Goal: Task Accomplishment & Management: Use online tool/utility

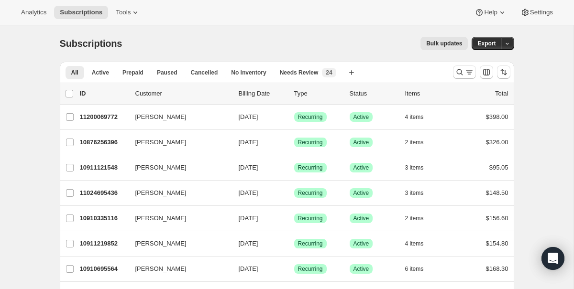
click at [443, 43] on span "Bulk updates" at bounding box center [444, 44] width 36 height 8
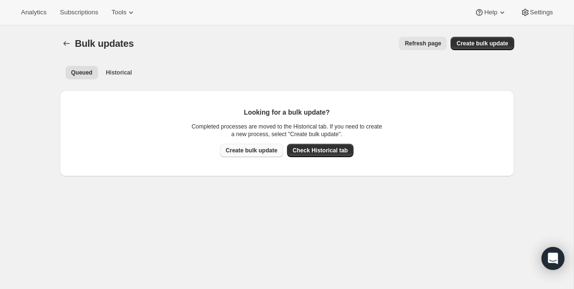
click at [247, 150] on span "Create bulk update" at bounding box center [252, 151] width 52 height 8
select select "01"
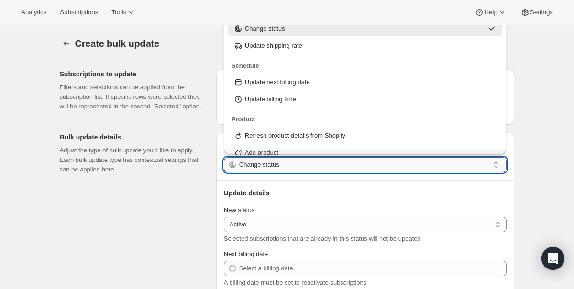
click at [292, 164] on input "Change status" at bounding box center [364, 164] width 250 height 15
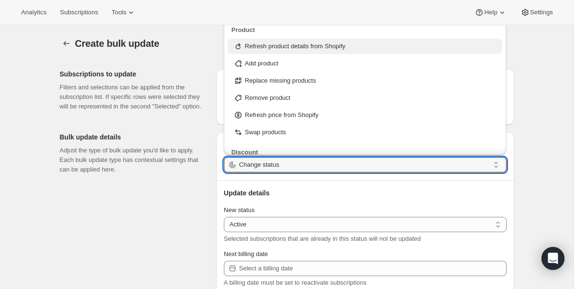
scroll to position [98, 0]
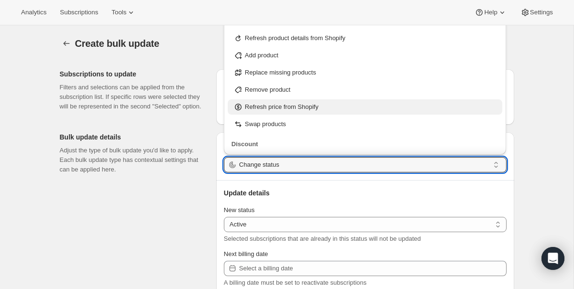
click at [303, 107] on p "Refresh price from Shopify" at bounding box center [282, 107] width 74 height 10
type input "Refresh price from Shopify"
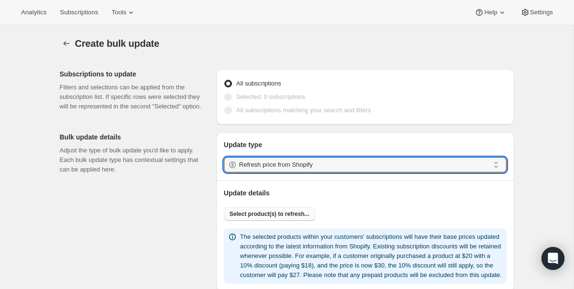
scroll to position [87, 0]
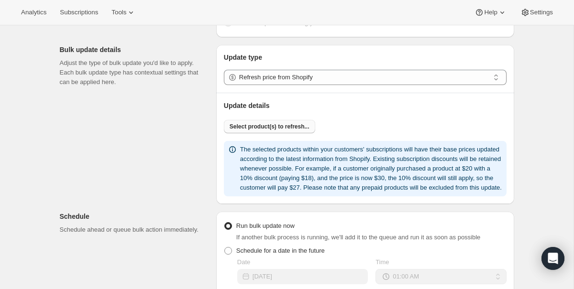
click at [293, 125] on span "Select product(s) to refresh..." at bounding box center [269, 127] width 80 height 8
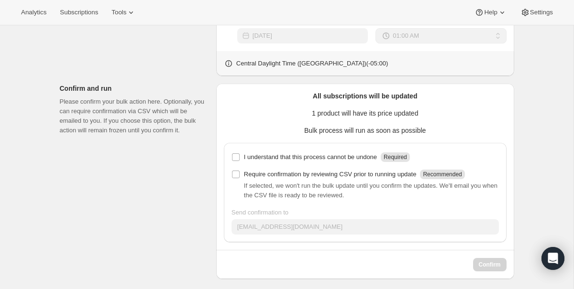
scroll to position [371, 0]
click at [338, 162] on p "I understand that this process cannot be undone" at bounding box center [310, 157] width 133 height 10
click at [239, 161] on input "I understand that this process cannot be undone Required" at bounding box center [236, 157] width 8 height 8
checkbox input "true"
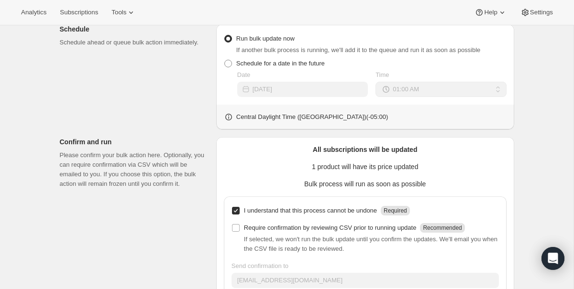
scroll to position [385, 0]
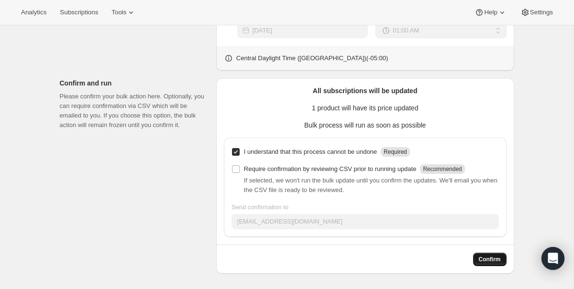
click at [488, 261] on span "Confirm" at bounding box center [489, 260] width 22 height 8
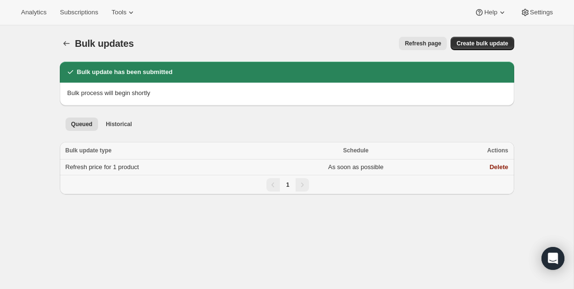
click at [402, 165] on td "As soon as possible" at bounding box center [355, 168] width 160 height 16
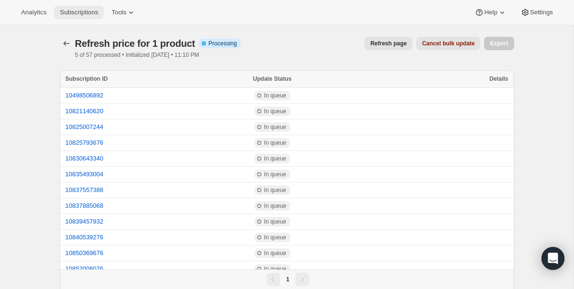
click at [89, 12] on span "Subscriptions" at bounding box center [79, 13] width 38 height 8
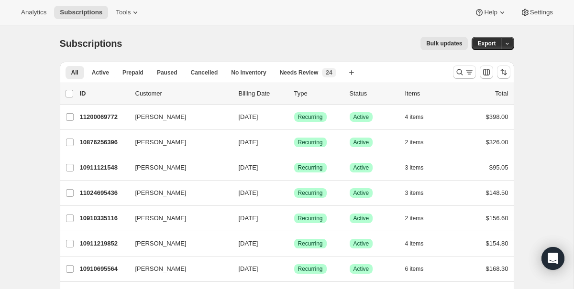
click at [443, 40] on span "Bulk updates" at bounding box center [444, 44] width 36 height 8
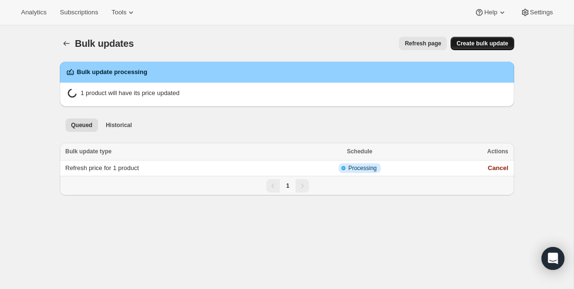
click at [478, 46] on span "Create bulk update" at bounding box center [482, 44] width 52 height 8
select select "01"
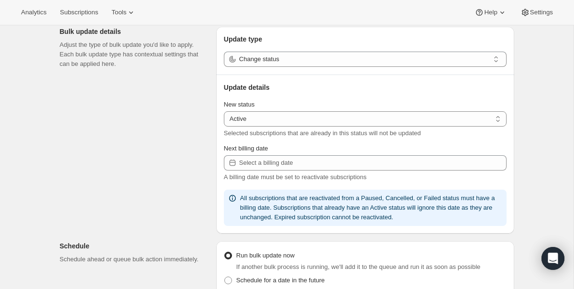
scroll to position [114, 0]
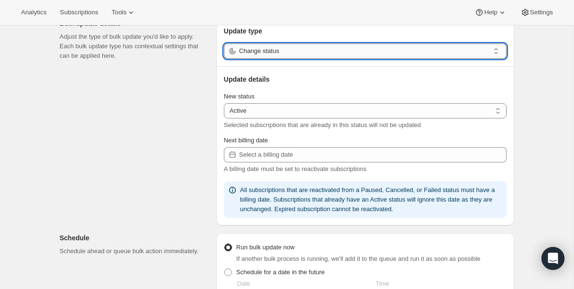
click at [303, 50] on input "Change status" at bounding box center [364, 50] width 250 height 15
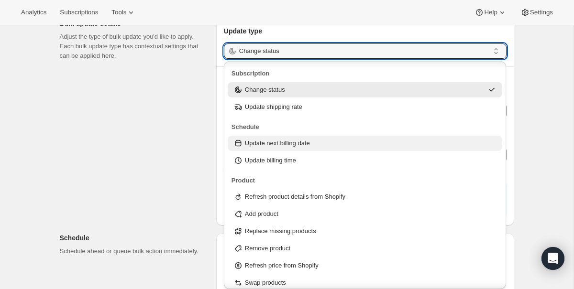
scroll to position [42, 0]
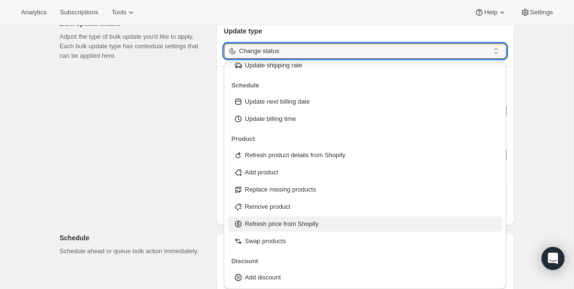
click at [303, 228] on p "Refresh price from Shopify" at bounding box center [282, 224] width 74 height 10
type input "Refresh price from Shopify"
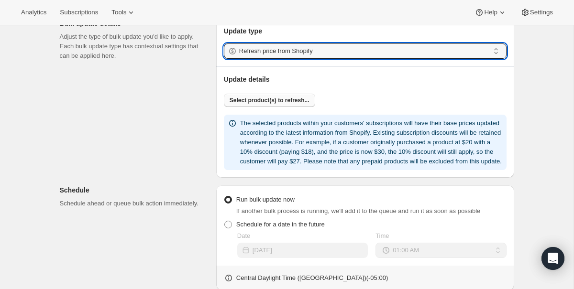
click at [292, 97] on span "Select product(s) to refresh..." at bounding box center [269, 101] width 80 height 8
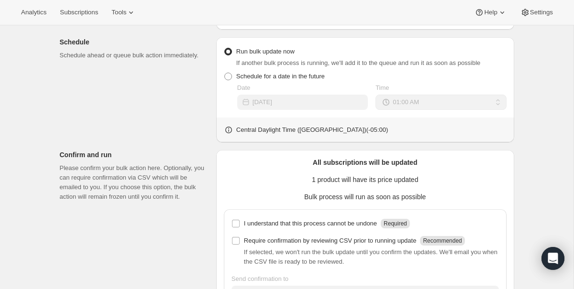
scroll to position [385, 0]
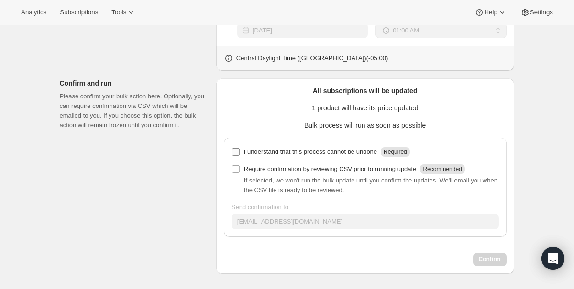
click at [344, 150] on p "I understand that this process cannot be undone" at bounding box center [310, 152] width 133 height 10
click at [239, 150] on input "I understand that this process cannot be undone Required" at bounding box center [236, 152] width 8 height 8
checkbox input "true"
click at [484, 261] on span "Confirm" at bounding box center [489, 260] width 22 height 8
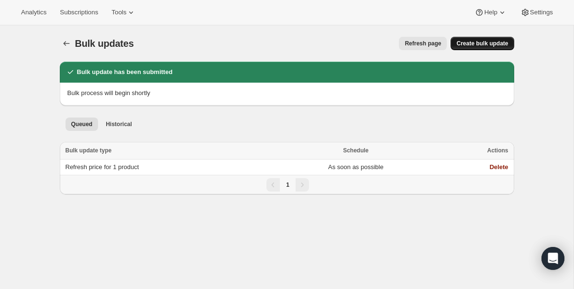
click at [490, 45] on span "Create bulk update" at bounding box center [482, 44] width 52 height 8
select select "01"
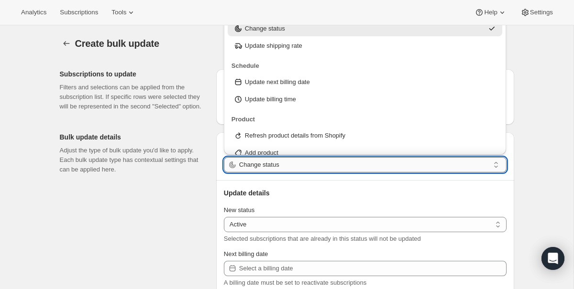
click at [297, 162] on input "Change status" at bounding box center [364, 164] width 250 height 15
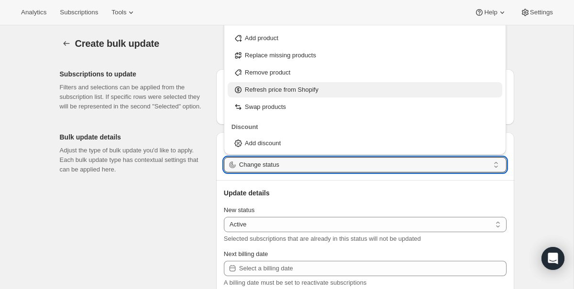
click at [290, 93] on p "Refresh price from Shopify" at bounding box center [282, 90] width 74 height 10
type input "Refresh price from Shopify"
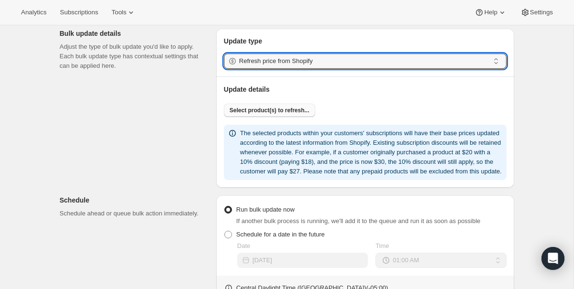
scroll to position [111, 0]
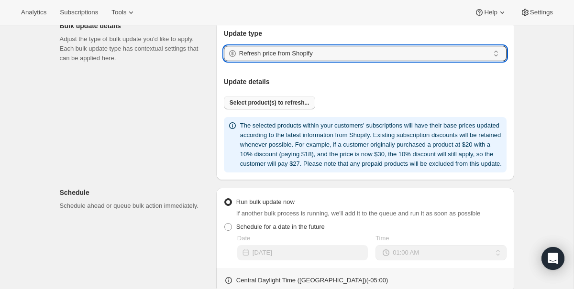
click at [289, 99] on span "Select product(s) to refresh..." at bounding box center [269, 103] width 80 height 8
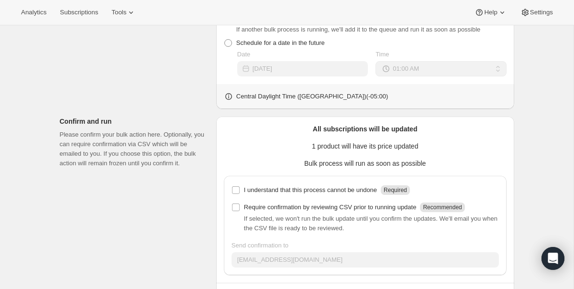
scroll to position [385, 0]
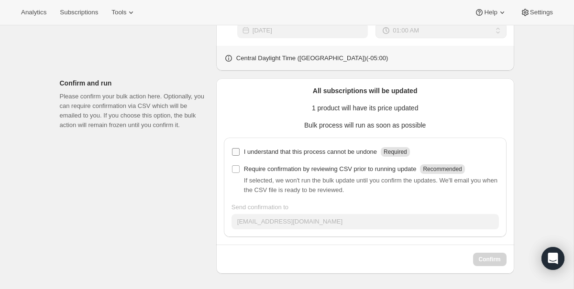
click at [287, 153] on p "I understand that this process cannot be undone" at bounding box center [310, 152] width 133 height 10
click at [239, 153] on input "I understand that this process cannot be undone Required" at bounding box center [236, 152] width 8 height 8
checkbox input "true"
click at [494, 263] on span "Confirm" at bounding box center [489, 260] width 22 height 8
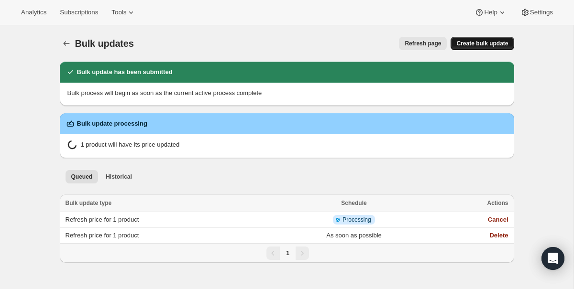
click at [482, 46] on span "Create bulk update" at bounding box center [482, 44] width 52 height 8
select select "01"
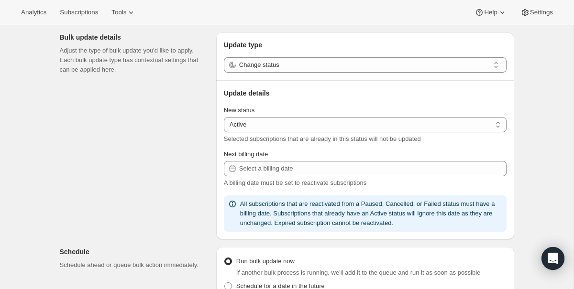
scroll to position [102, 0]
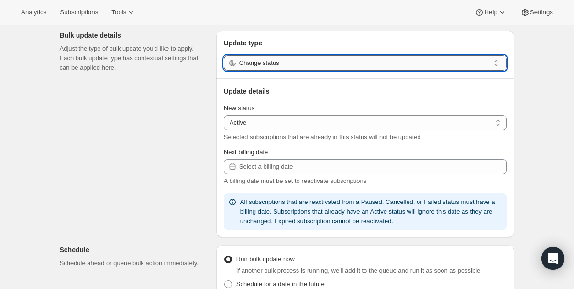
click at [301, 64] on input "Change status" at bounding box center [364, 62] width 250 height 15
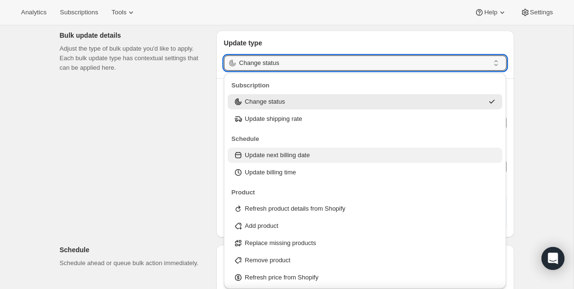
scroll to position [54, 0]
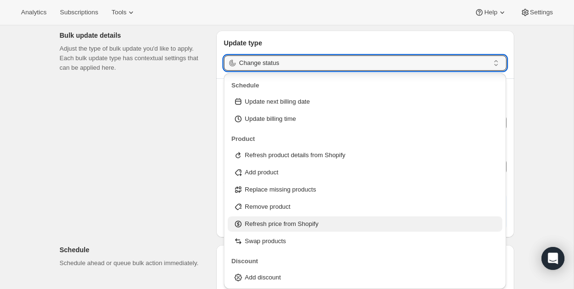
click at [290, 228] on p "Refresh price from Shopify" at bounding box center [282, 224] width 74 height 10
type input "Refresh price from Shopify"
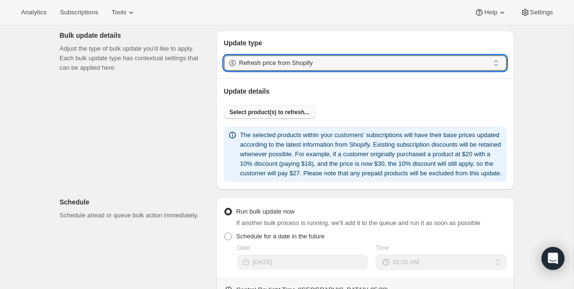
click at [289, 111] on span "Select product(s) to refresh..." at bounding box center [269, 113] width 80 height 8
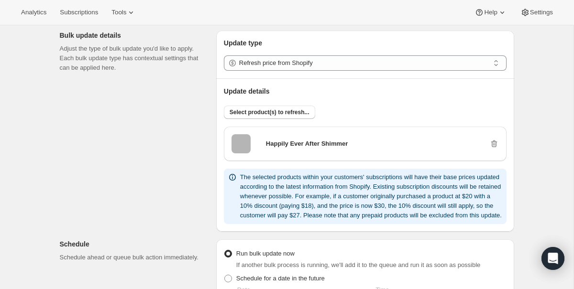
scroll to position [385, 0]
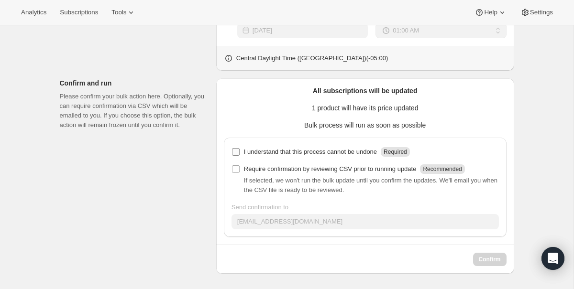
click at [335, 153] on p "I understand that this process cannot be undone" at bounding box center [310, 152] width 133 height 10
click at [239, 153] on input "I understand that this process cannot be undone Required" at bounding box center [236, 152] width 8 height 8
checkbox input "true"
click at [496, 257] on span "Confirm" at bounding box center [489, 260] width 22 height 8
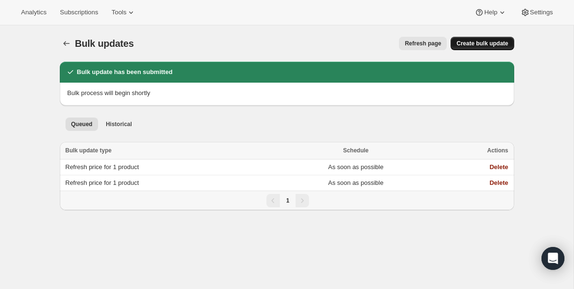
click at [499, 45] on span "Create bulk update" at bounding box center [482, 44] width 52 height 8
select select "01"
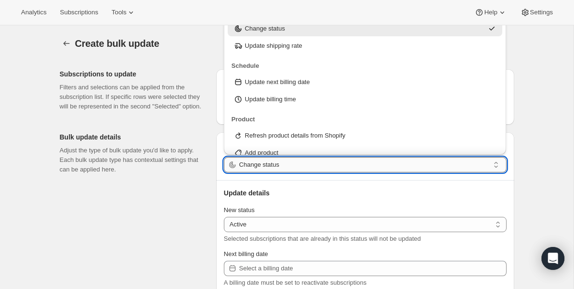
click at [284, 166] on input "Change status" at bounding box center [364, 164] width 250 height 15
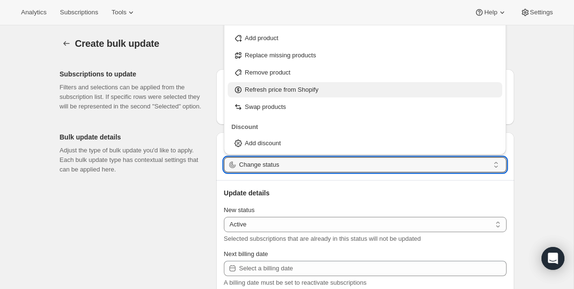
click at [288, 91] on p "Refresh price from Shopify" at bounding box center [282, 90] width 74 height 10
type input "Refresh price from Shopify"
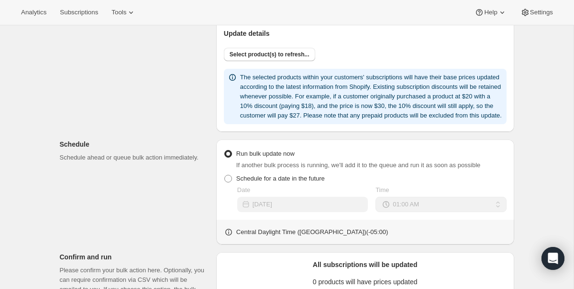
scroll to position [167, 0]
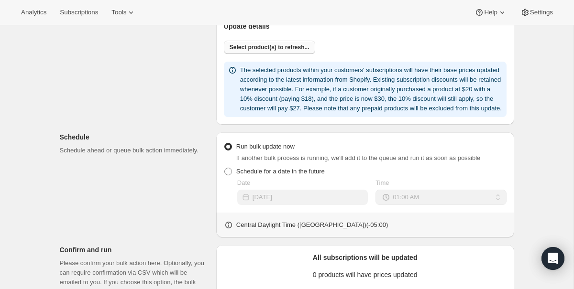
click at [294, 53] on button "Select product(s) to refresh..." at bounding box center [269, 47] width 91 height 13
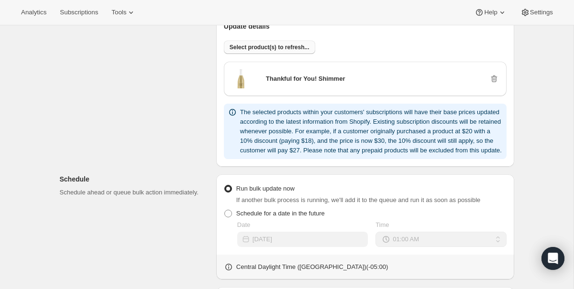
scroll to position [385, 0]
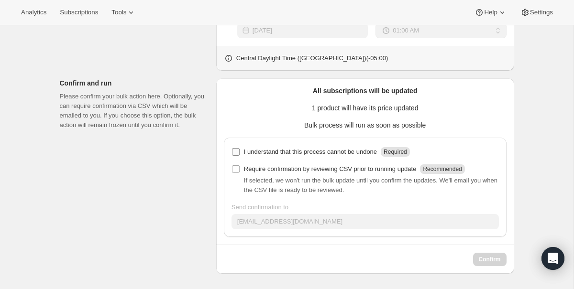
click at [306, 152] on p "I understand that this process cannot be undone" at bounding box center [310, 152] width 133 height 10
click at [239, 152] on input "I understand that this process cannot be undone Required" at bounding box center [236, 152] width 8 height 8
checkbox input "true"
click at [490, 258] on span "Confirm" at bounding box center [489, 260] width 22 height 8
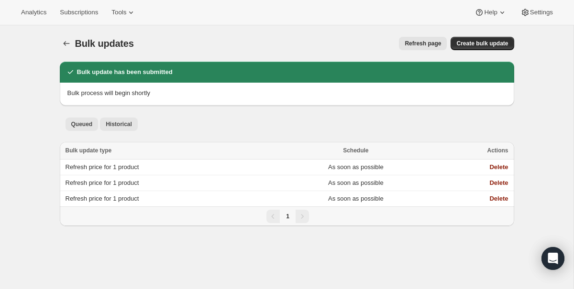
click at [124, 120] on span "Historical" at bounding box center [119, 124] width 26 height 8
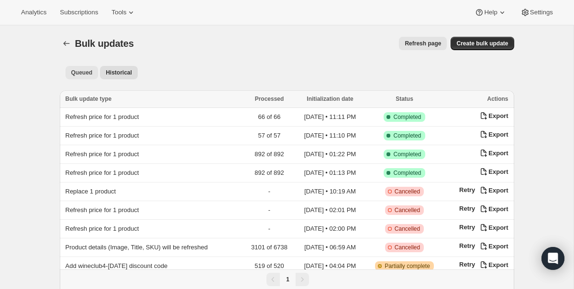
click at [87, 73] on span "Queued" at bounding box center [82, 73] width 22 height 8
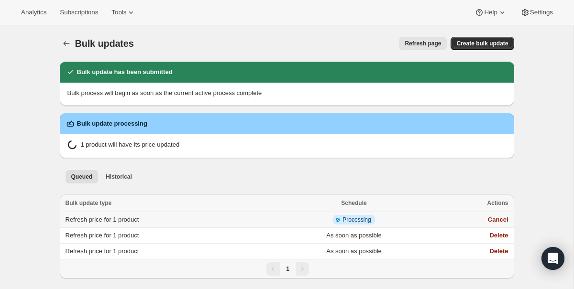
click at [236, 214] on td "Refresh price for 1 product" at bounding box center [167, 220] width 215 height 16
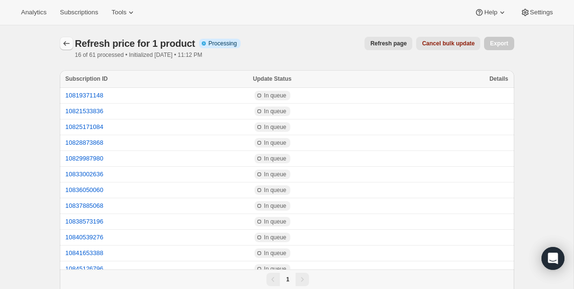
click at [65, 41] on icon "button" at bounding box center [67, 44] width 10 height 10
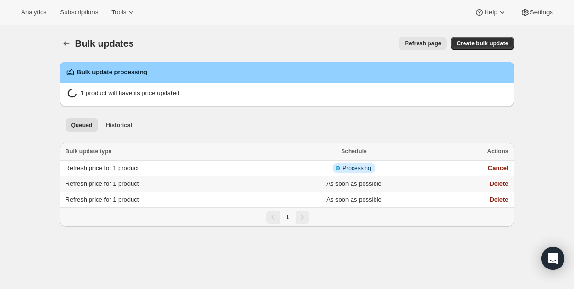
click at [233, 185] on td "Refresh price for 1 product" at bounding box center [167, 184] width 215 height 16
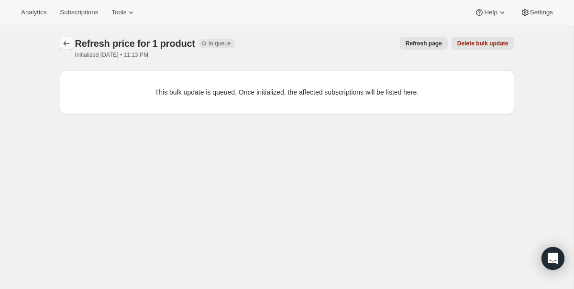
click at [64, 45] on icon "button" at bounding box center [67, 44] width 10 height 10
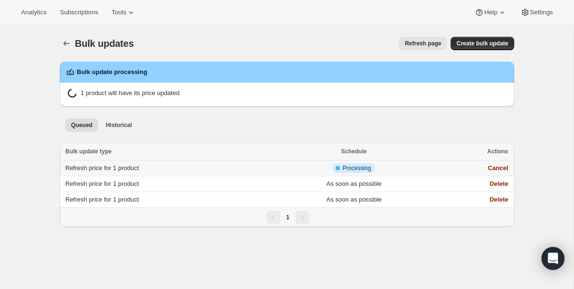
click at [223, 174] on td "Refresh price for 1 product" at bounding box center [167, 169] width 215 height 16
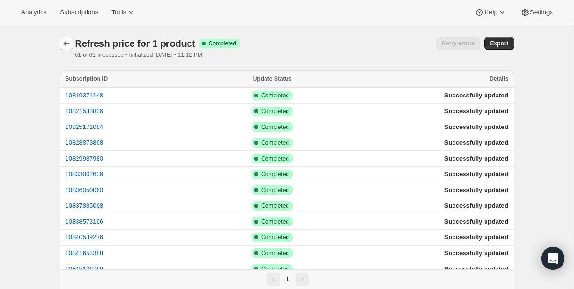
click at [70, 44] on icon "button" at bounding box center [67, 44] width 10 height 10
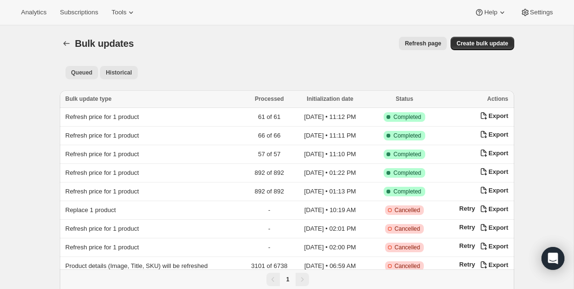
click at [81, 71] on span "Queued" at bounding box center [82, 73] width 22 height 8
click at [79, 78] on button "Queued" at bounding box center [81, 72] width 33 height 13
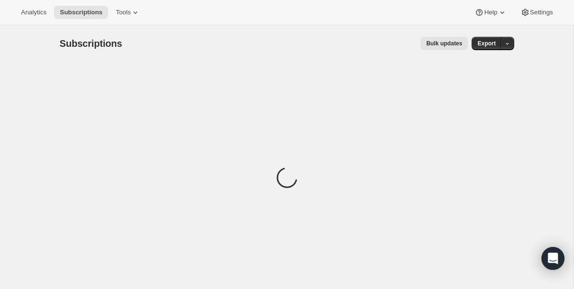
click at [432, 44] on span "Bulk updates" at bounding box center [444, 44] width 36 height 8
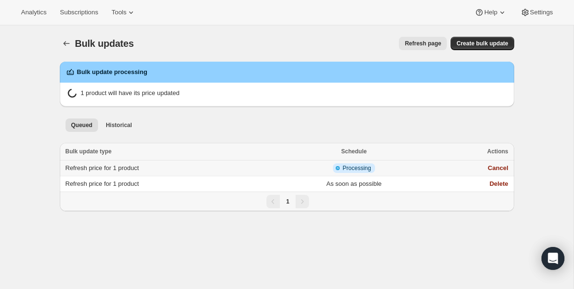
click at [416, 169] on td "Info Partially complete Processing" at bounding box center [353, 169] width 159 height 16
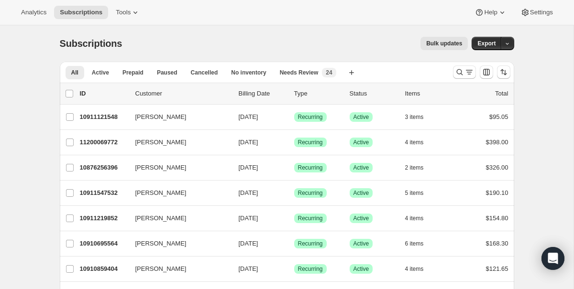
click at [437, 44] on span "Bulk updates" at bounding box center [444, 44] width 36 height 8
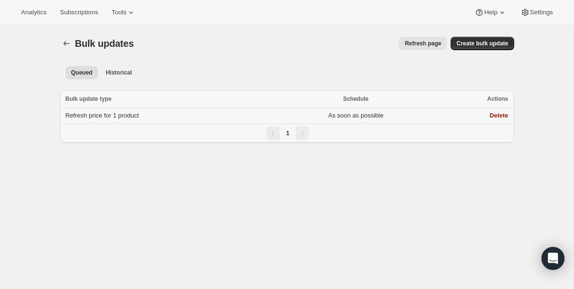
click at [191, 118] on td "Refresh price for 1 product" at bounding box center [168, 116] width 216 height 16
